Goal: Answer question/provide support

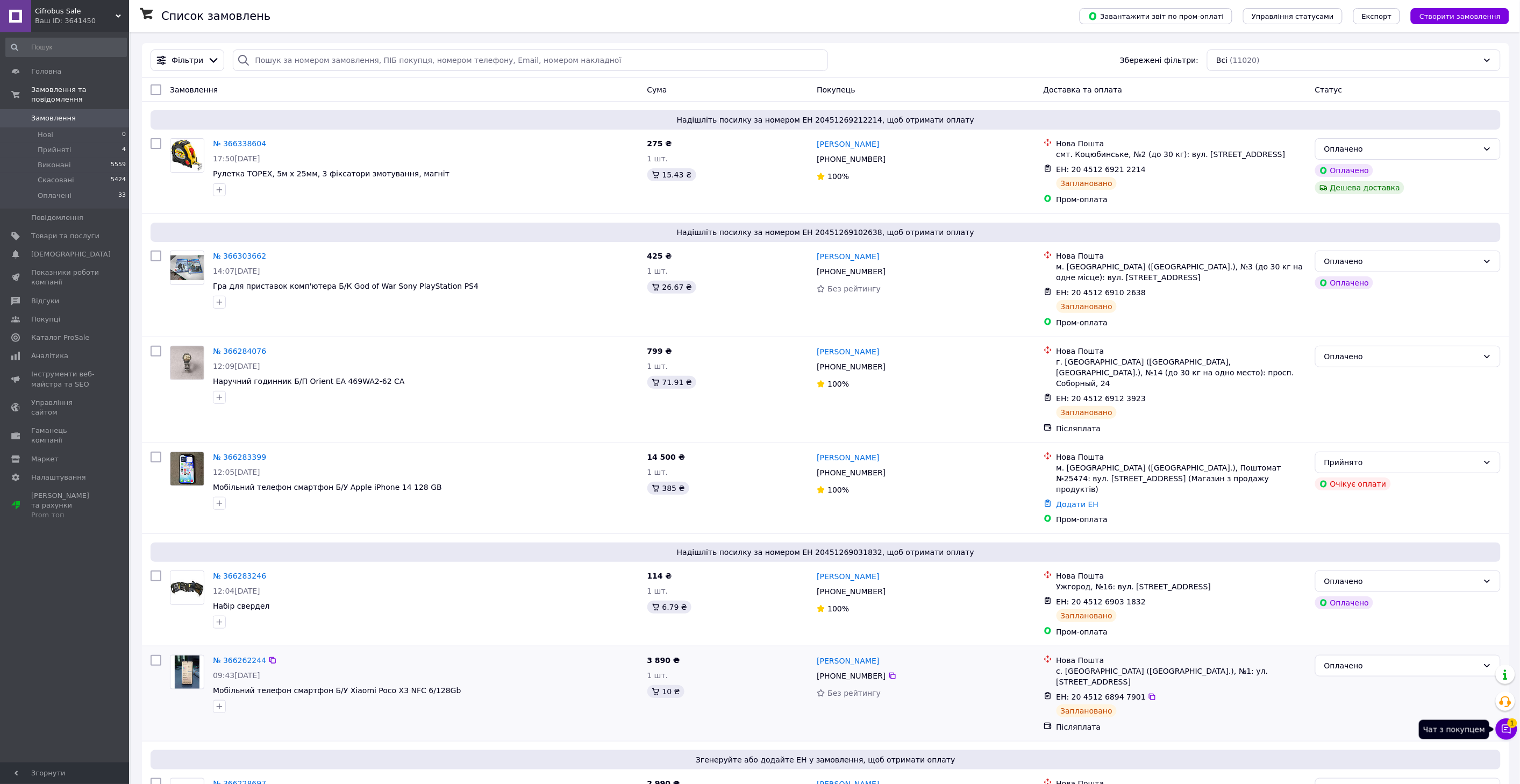
click at [1504, 730] on icon at bounding box center [1506, 728] width 11 height 11
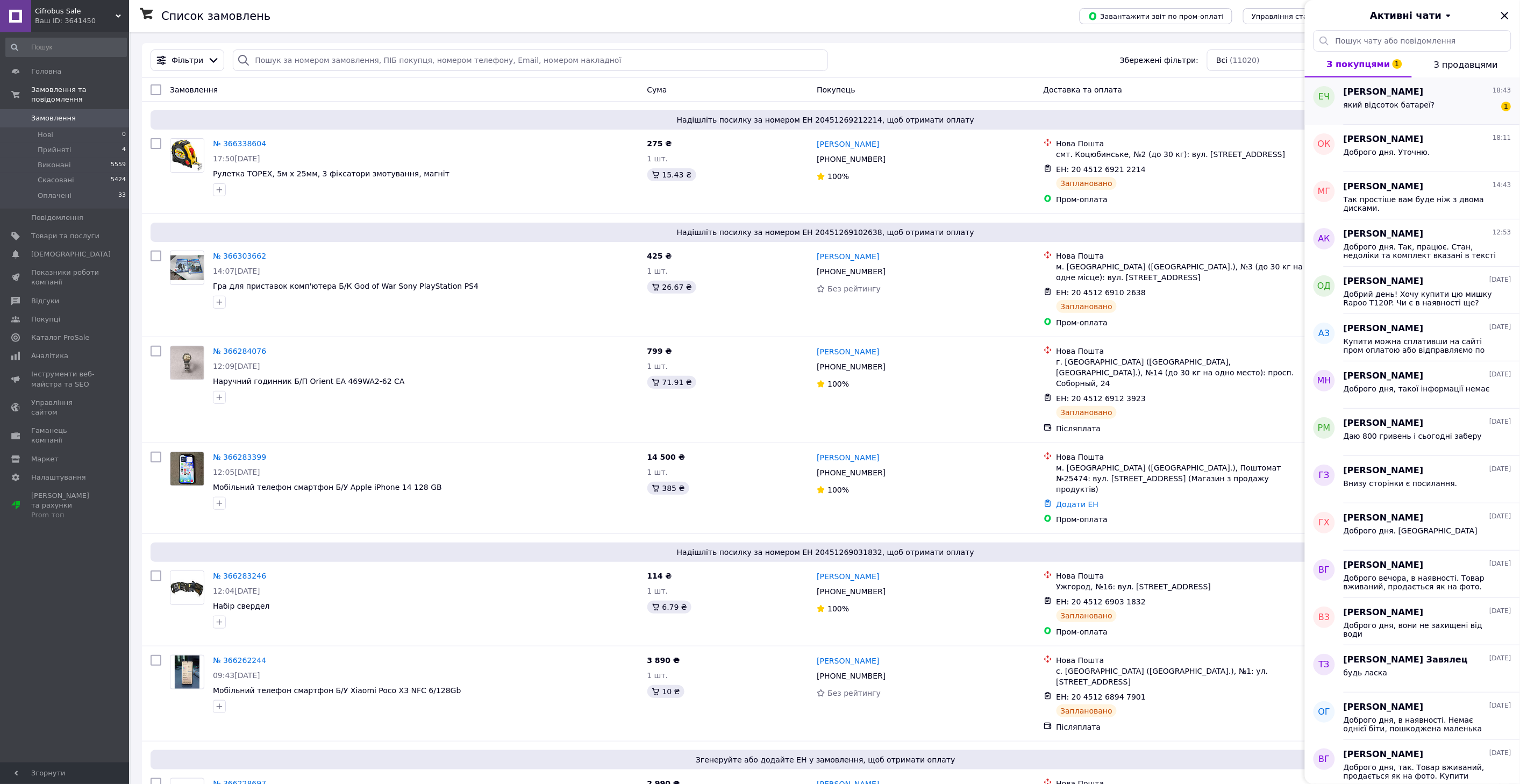
click at [1421, 94] on span "[PERSON_NAME]" at bounding box center [1383, 91] width 80 height 12
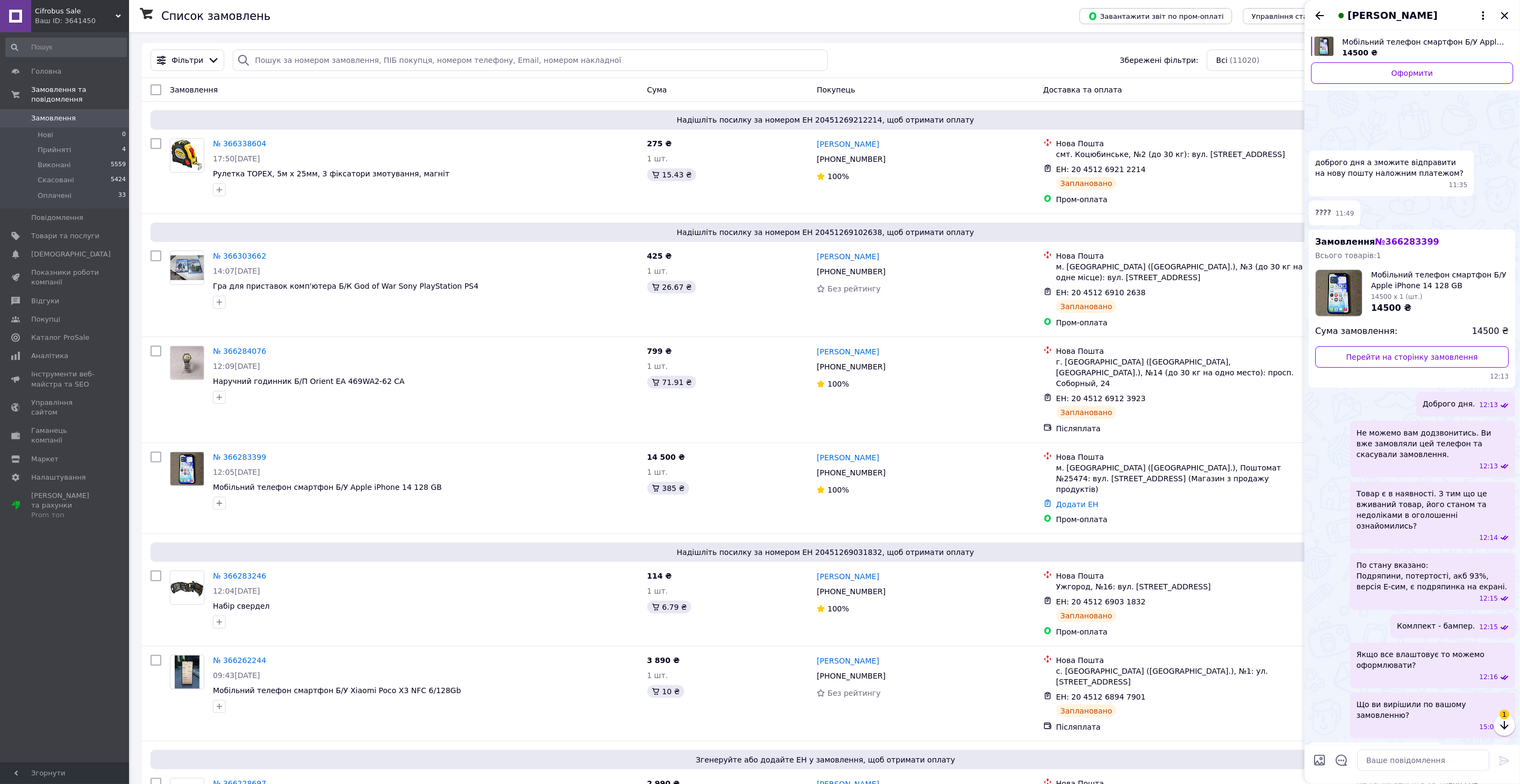
scroll to position [81, 0]
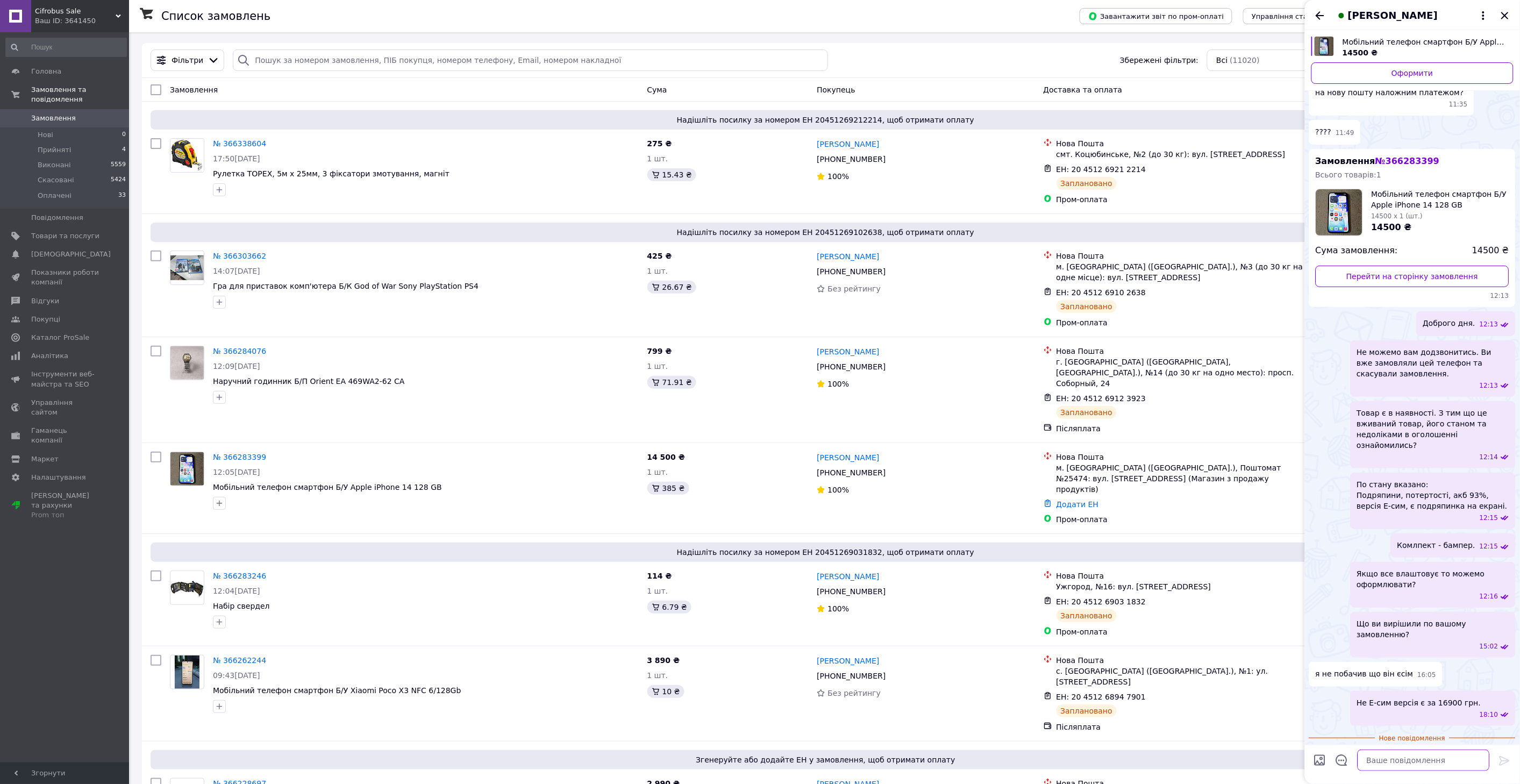
click at [1400, 760] on textarea at bounding box center [1423, 760] width 132 height 21
type textarea "85%"
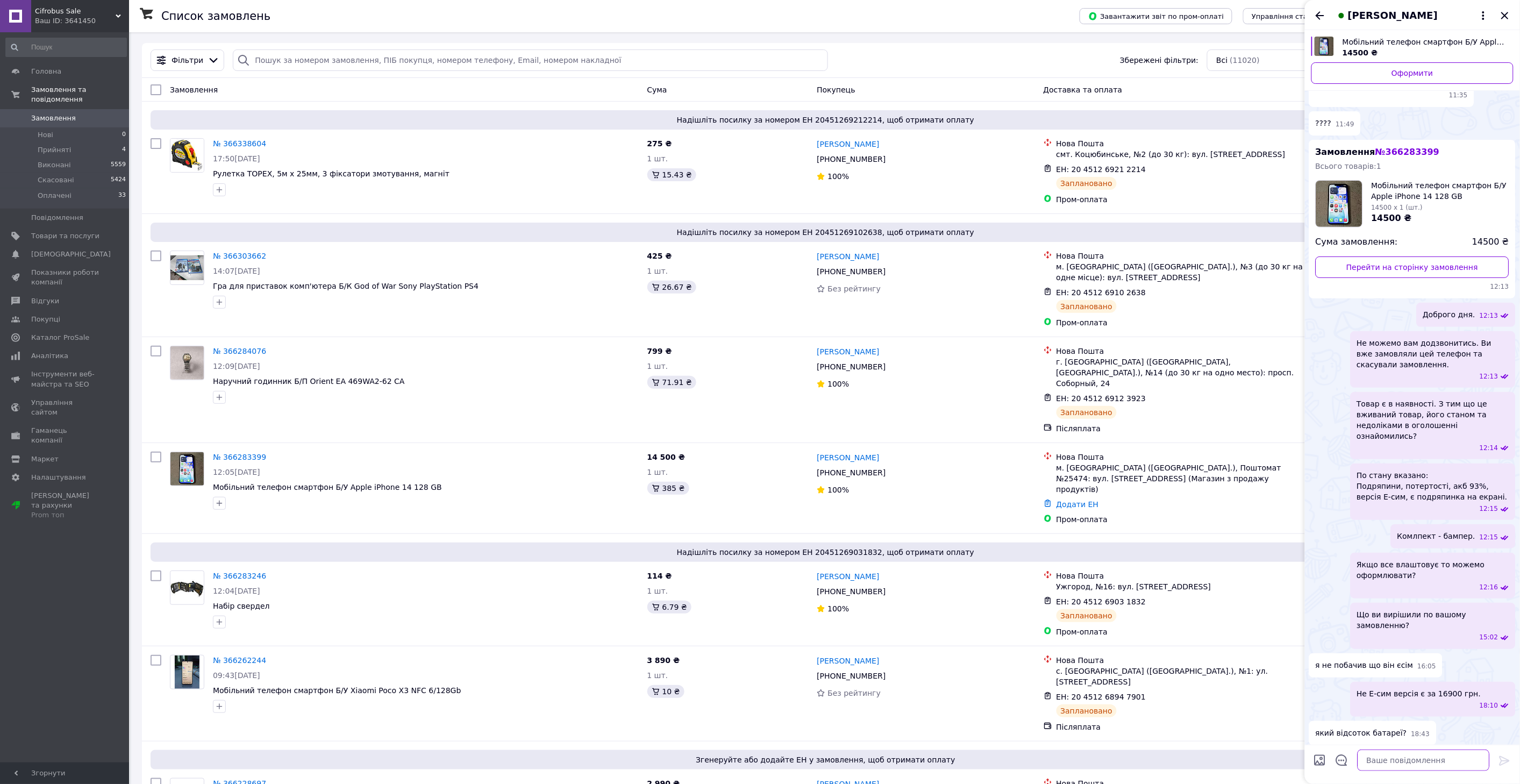
click at [1372, 760] on textarea at bounding box center [1423, 760] width 132 height 21
paste textarea "[URL][DOMAIN_NAME]"
type textarea "[URL][DOMAIN_NAME]"
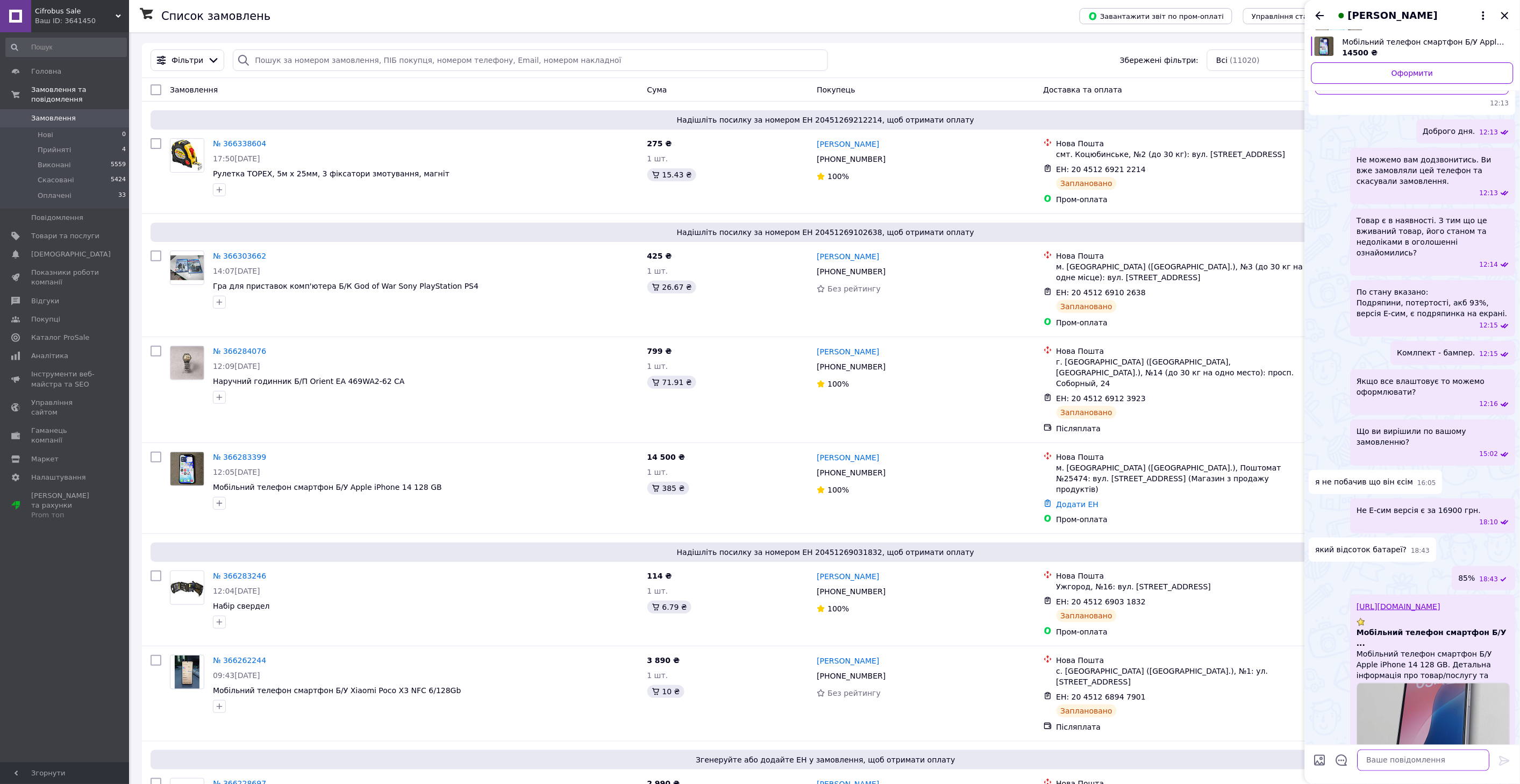
scroll to position [244, 0]
click at [1320, 14] on icon "Назад" at bounding box center [1320, 16] width 13 height 13
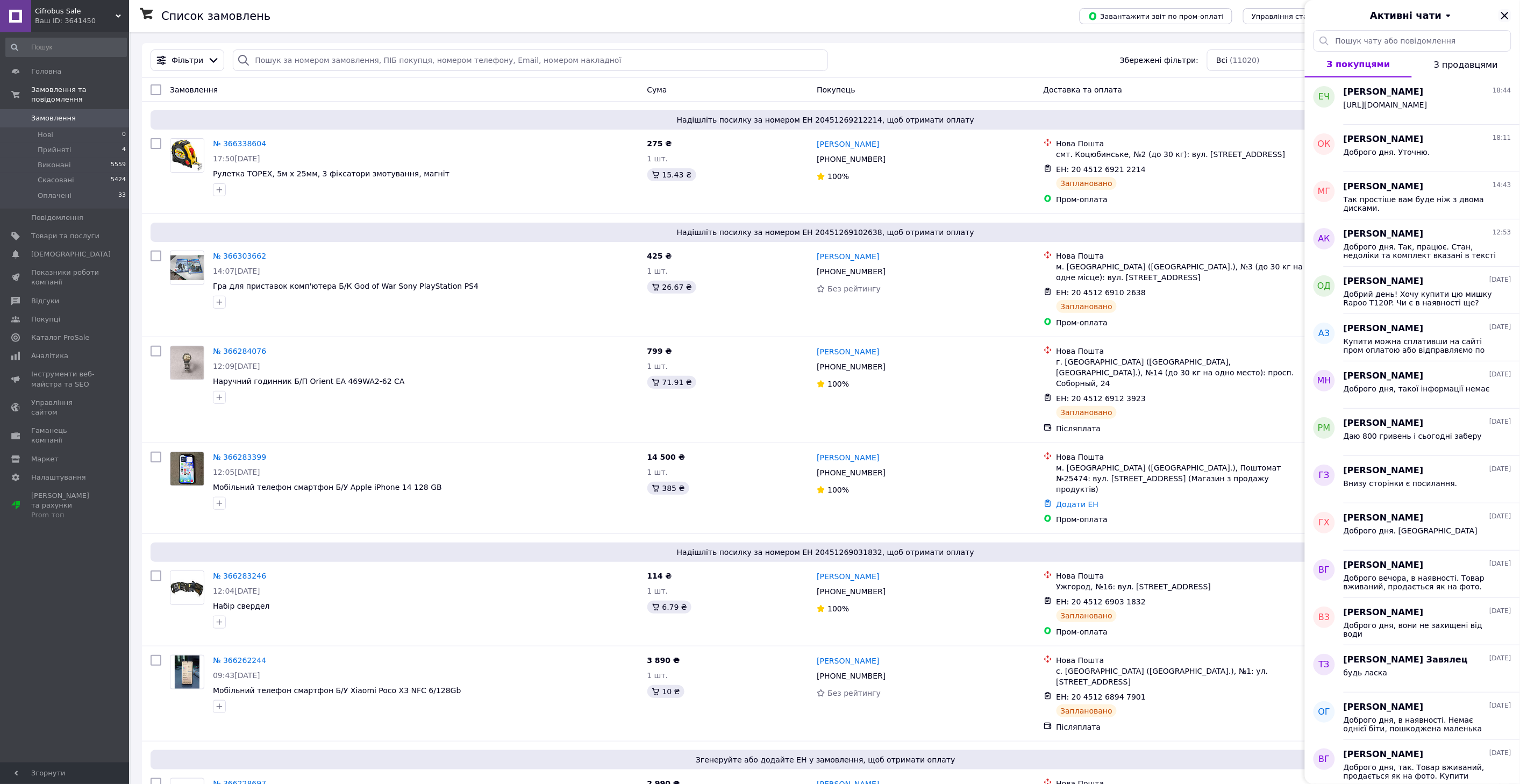
click at [1502, 14] on icon "Закрити" at bounding box center [1505, 16] width 13 height 13
